Goal: Task Accomplishment & Management: Use online tool/utility

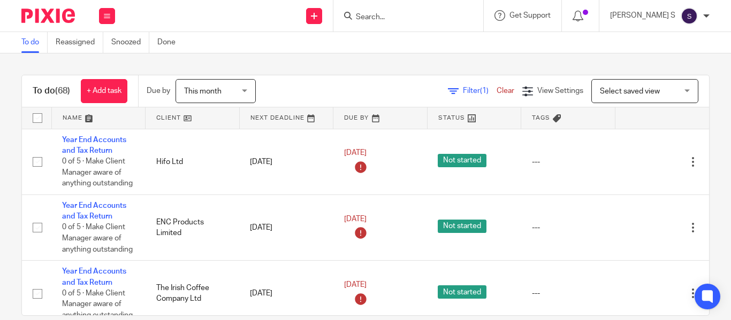
click at [403, 14] on input "Search" at bounding box center [403, 18] width 96 height 10
click at [463, 93] on span "Filter (1)" at bounding box center [480, 90] width 34 height 7
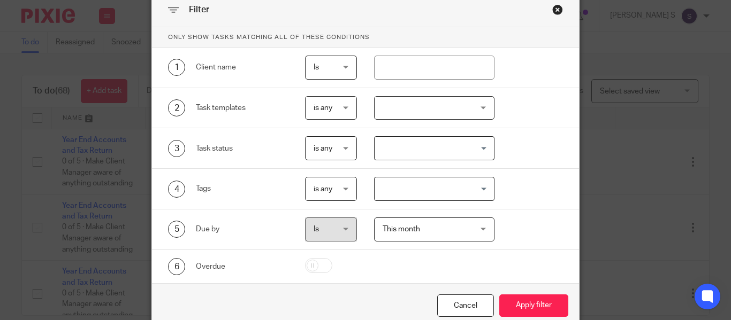
scroll to position [101, 0]
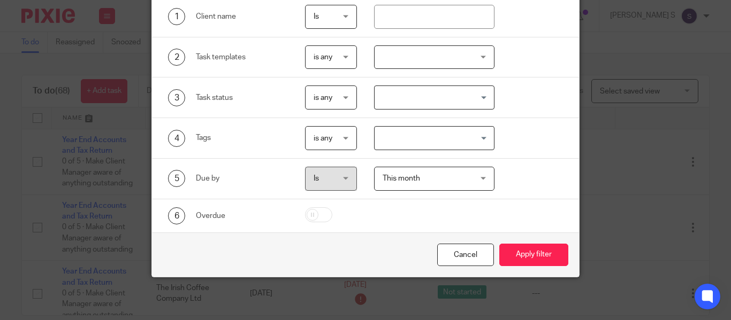
click at [439, 76] on div "2 Task templates is any is any is any is none is_any Disengagement Incorporatio…" at bounding box center [365, 57] width 427 height 41
click at [439, 52] on div at bounding box center [434, 57] width 120 height 24
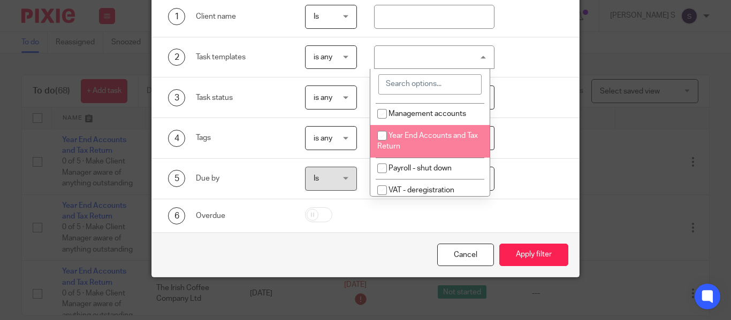
scroll to position [143, 0]
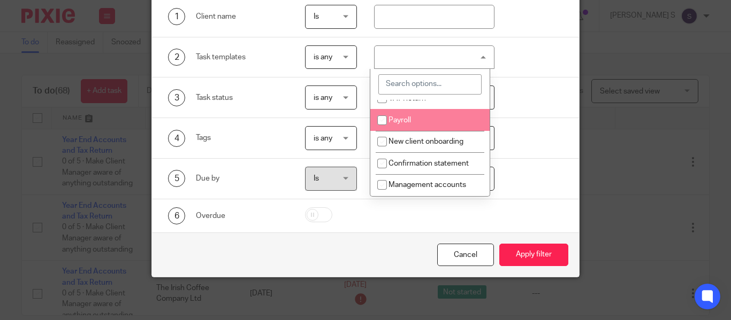
click at [427, 131] on li "Payroll" at bounding box center [429, 120] width 119 height 22
checkbox input "true"
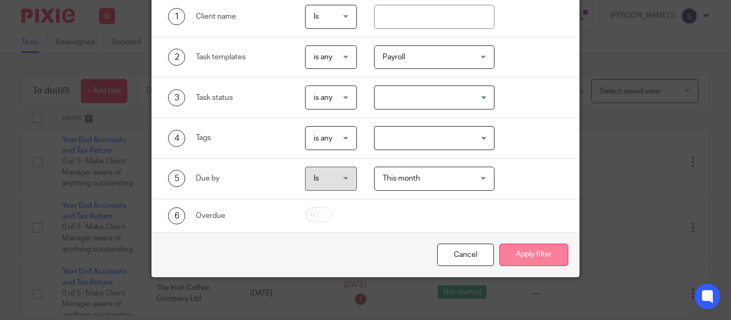
click at [521, 254] on button "Apply filter" at bounding box center [533, 255] width 69 height 23
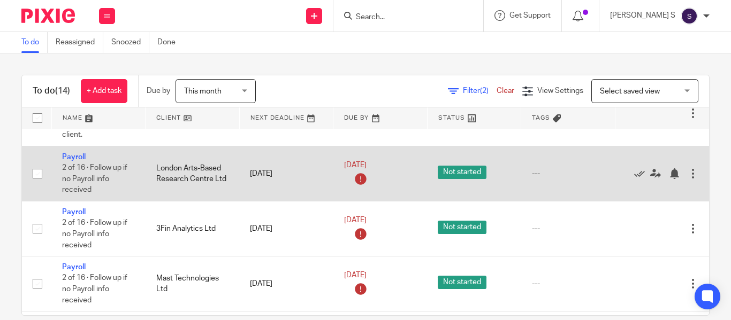
scroll to position [389, 0]
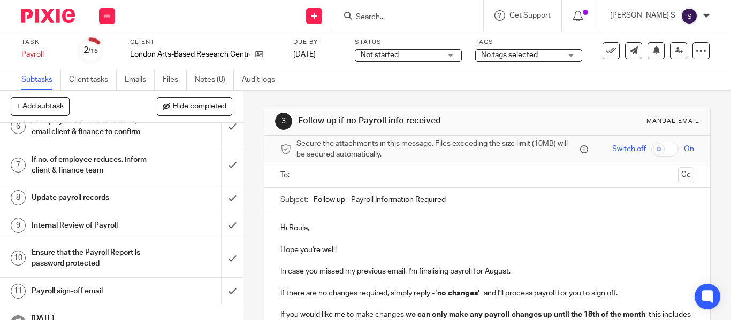
scroll to position [214, 0]
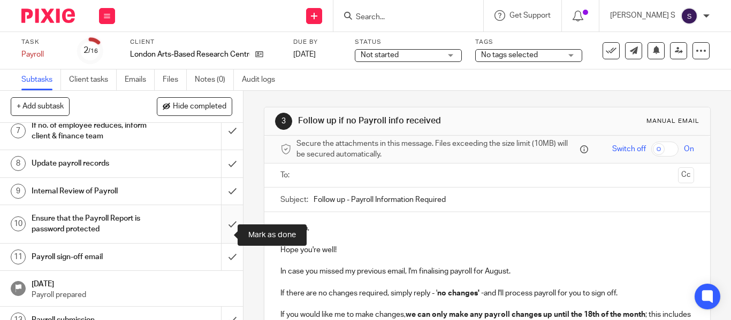
click at [220, 228] on input "submit" at bounding box center [121, 224] width 243 height 38
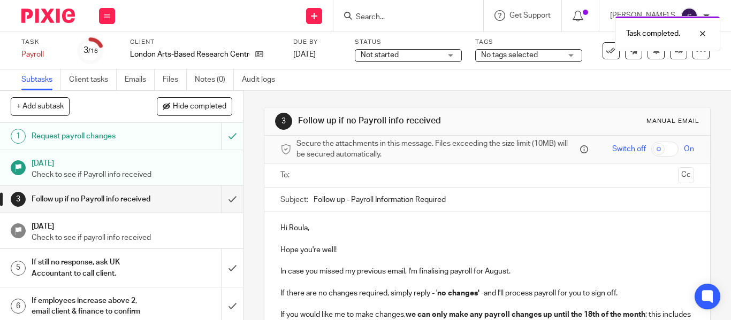
scroll to position [214, 0]
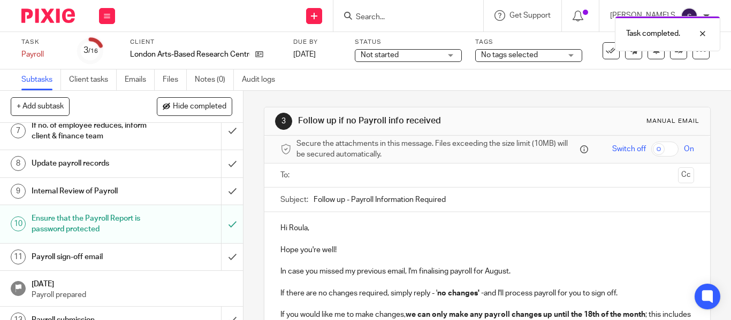
click at [133, 265] on h1 "Payroll sign-off email" at bounding box center [91, 257] width 119 height 16
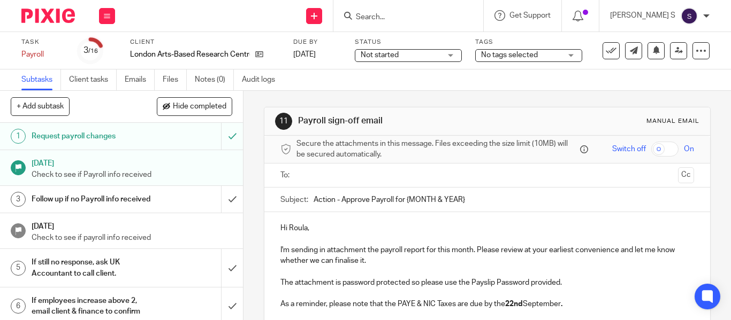
scroll to position [71, 0]
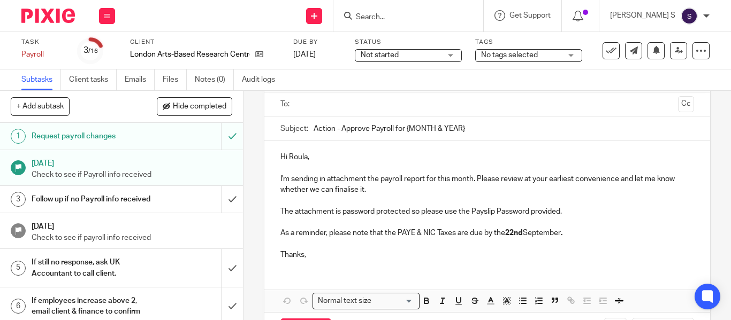
drag, startPoint x: 402, startPoint y: 129, endPoint x: 489, endPoint y: 127, distance: 87.2
click at [482, 127] on input "Action - Approve Payroll for {MONTH & YEAR}" at bounding box center [503, 129] width 380 height 24
type input "Action - Approve Payroll for [DATE]"
click at [418, 157] on p "Hi Roula," at bounding box center [486, 157] width 413 height 11
click at [416, 180] on p "I'm sending in attachment the payroll report for this month. Please review at y…" at bounding box center [486, 185] width 413 height 22
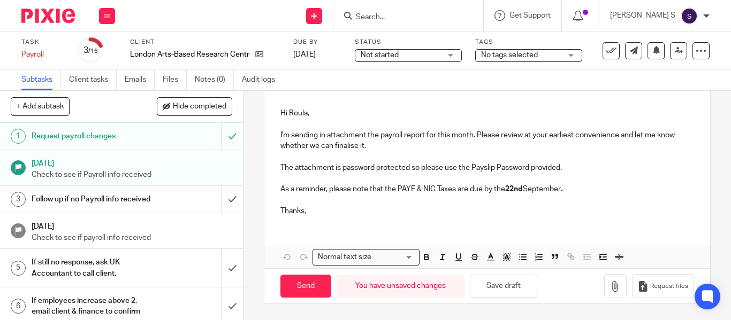
scroll to position [44, 0]
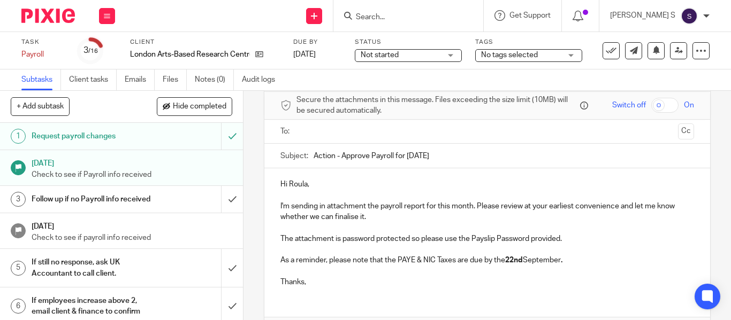
click at [405, 128] on input "text" at bounding box center [486, 132] width 373 height 12
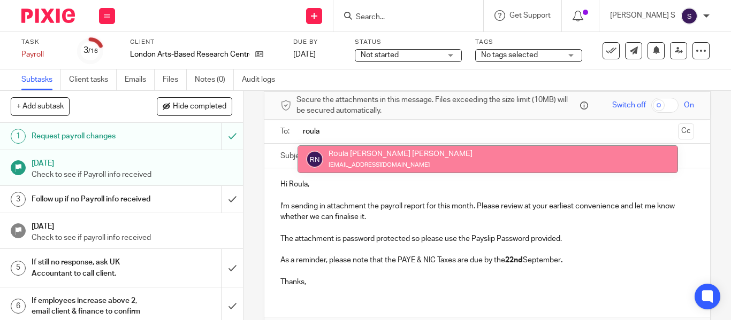
type input "roula"
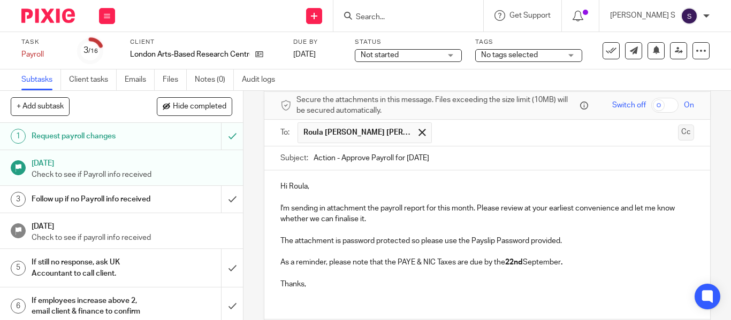
click at [678, 130] on button "Cc" at bounding box center [686, 133] width 16 height 16
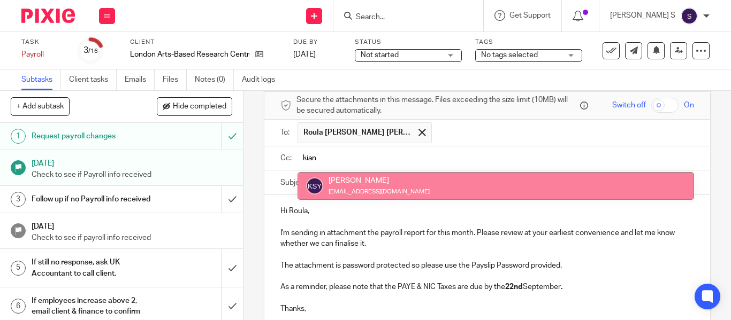
type input "kian"
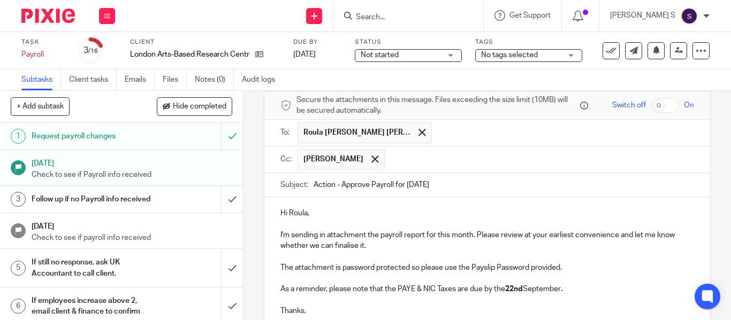
click at [453, 158] on input "text" at bounding box center [539, 159] width 299 height 21
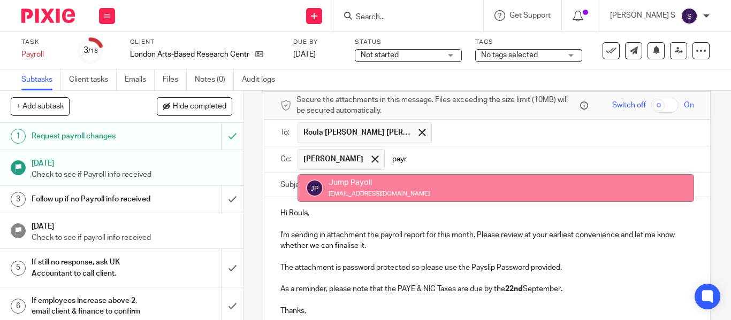
type input "payr"
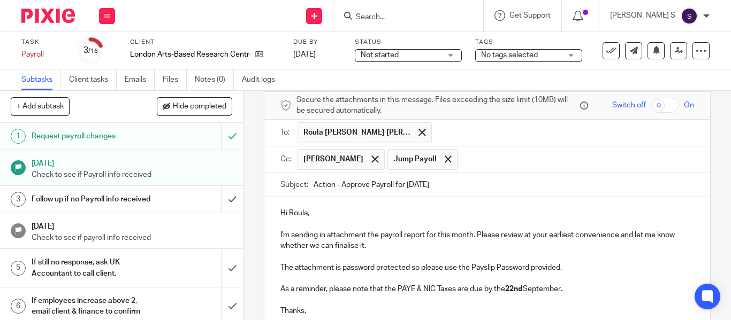
click at [441, 208] on p "Hi Roula," at bounding box center [486, 213] width 413 height 11
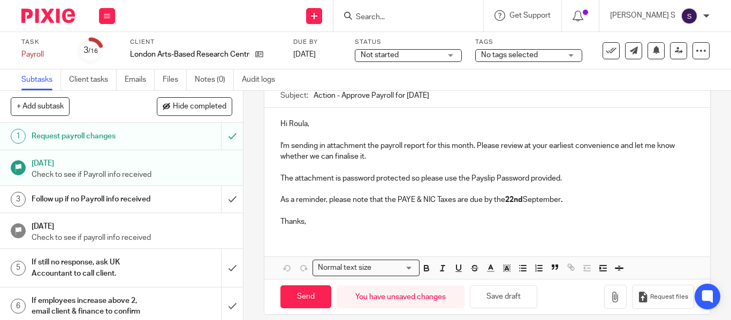
scroll to position [144, 0]
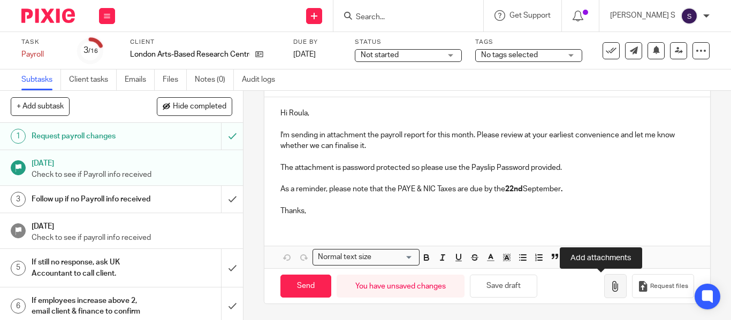
click at [610, 283] on icon "button" at bounding box center [615, 286] width 11 height 11
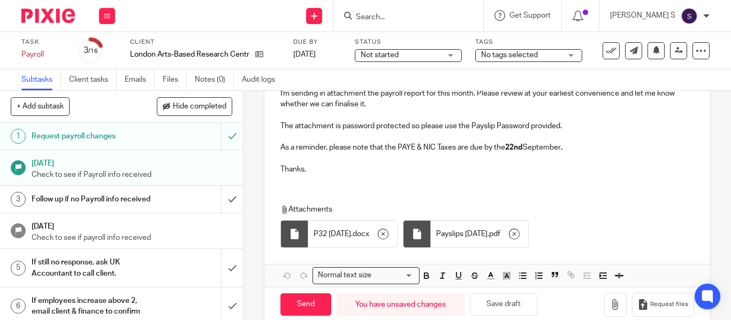
scroll to position [204, 0]
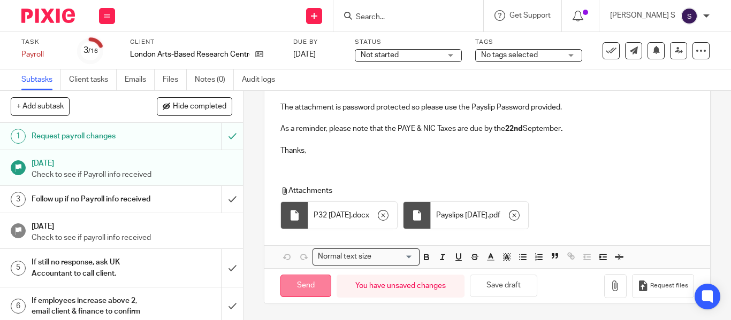
click at [312, 286] on input "Send" at bounding box center [305, 286] width 51 height 23
type input "Sent"
